Goal: Navigation & Orientation: Understand site structure

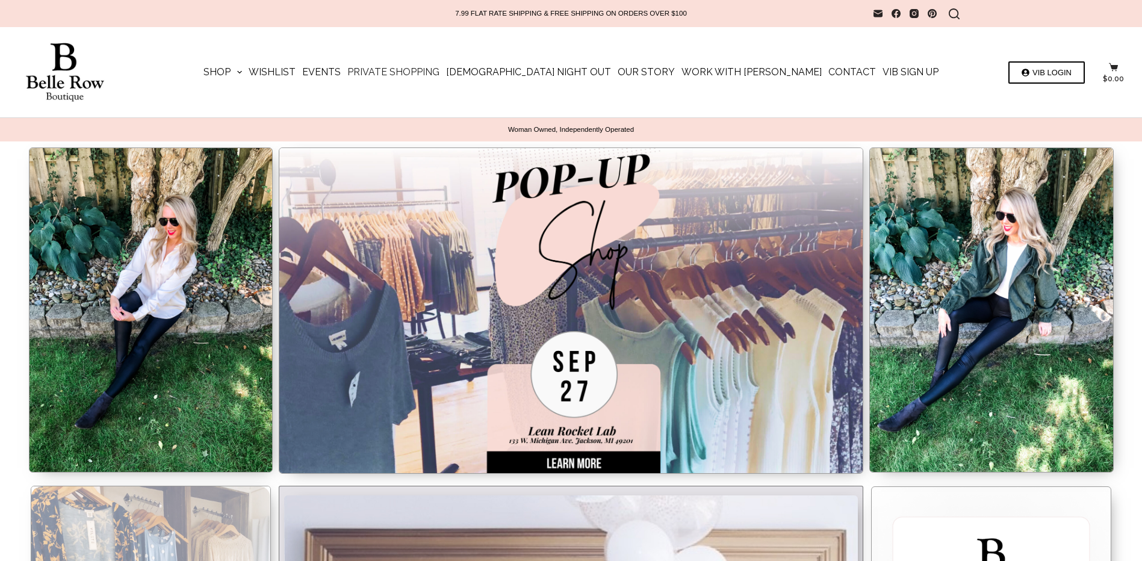
click at [438, 73] on link "Private Shopping" at bounding box center [393, 72] width 99 height 90
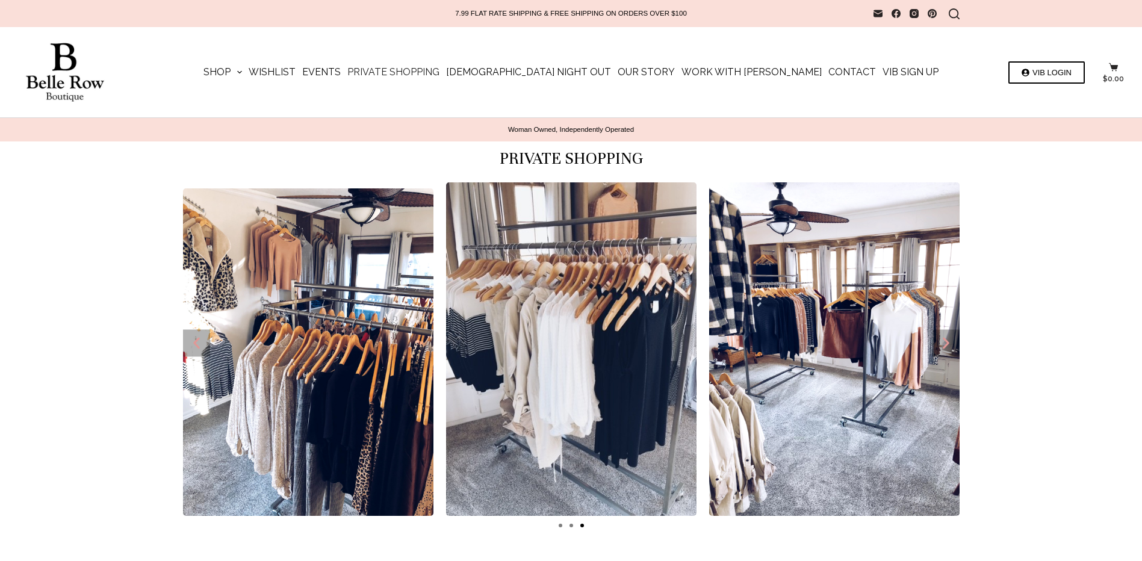
click at [443, 70] on link "Private Shopping" at bounding box center [393, 72] width 99 height 90
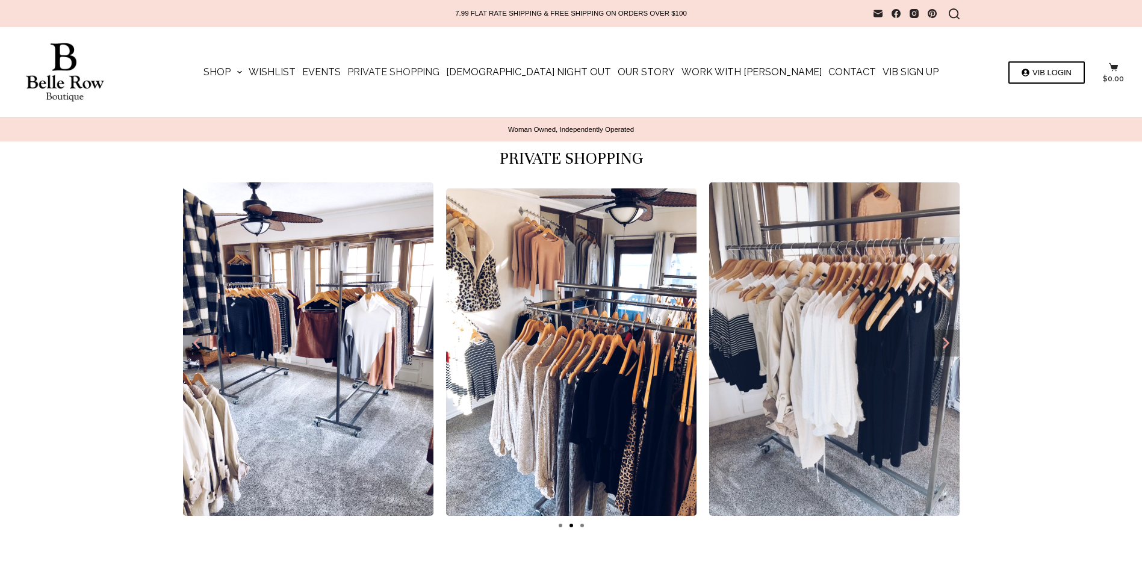
click at [1040, 341] on div at bounding box center [571, 358] width 1142 height 364
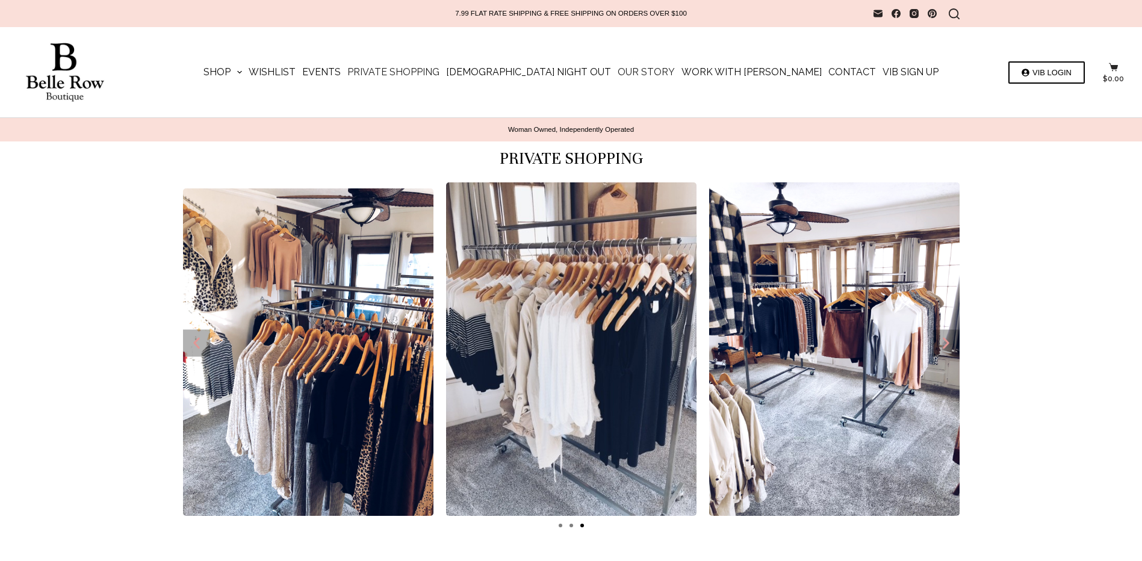
click at [620, 73] on link "Our Story" at bounding box center [646, 72] width 64 height 90
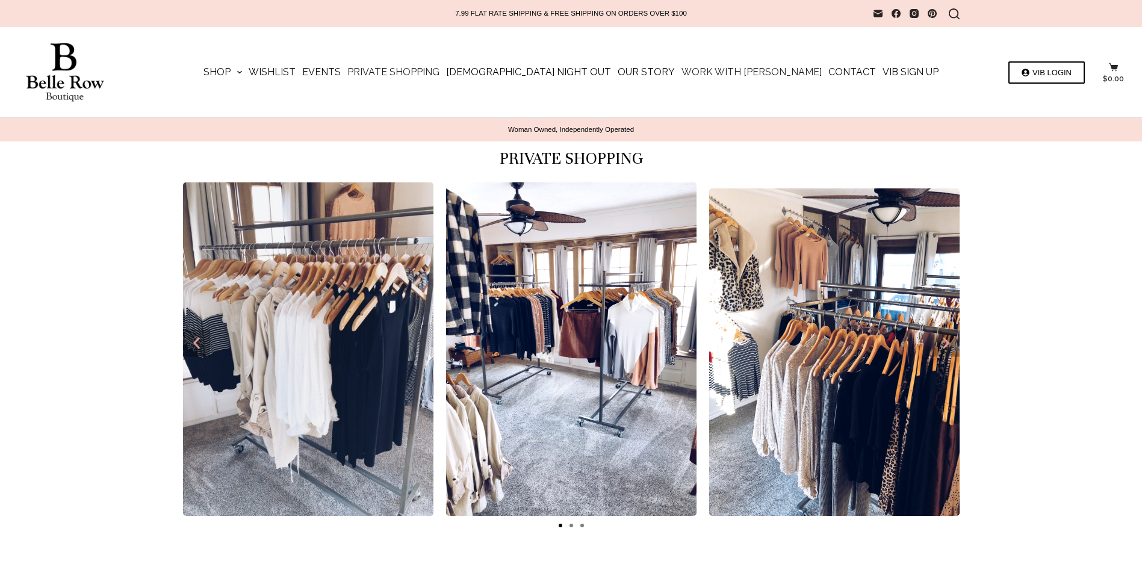
click at [698, 73] on link "Work with [PERSON_NAME]" at bounding box center [751, 72] width 147 height 90
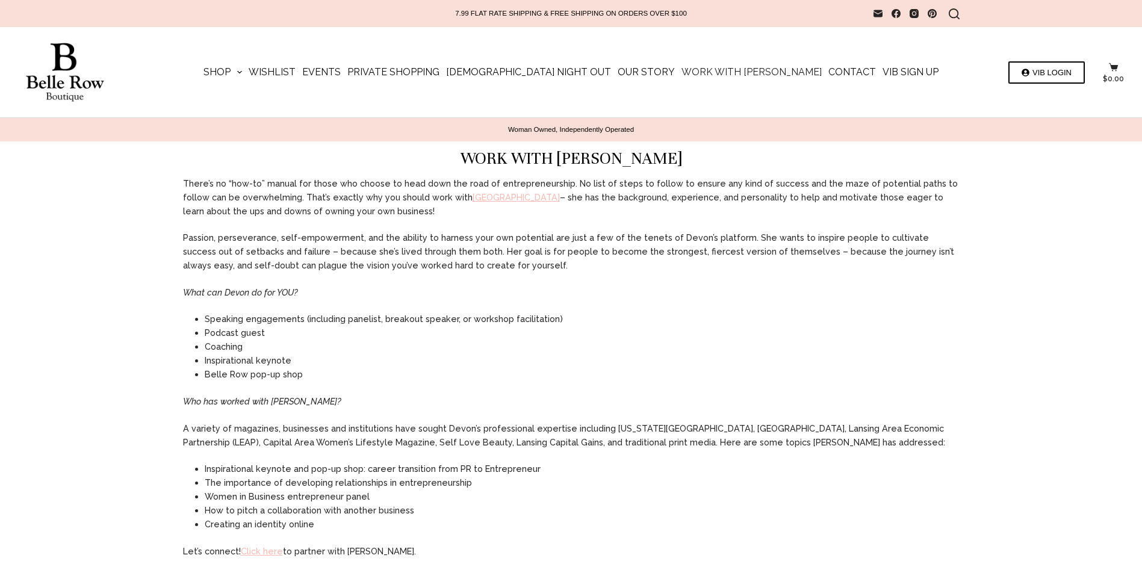
click at [65, 79] on img at bounding box center [64, 73] width 93 height 60
